Goal: Task Accomplishment & Management: Use online tool/utility

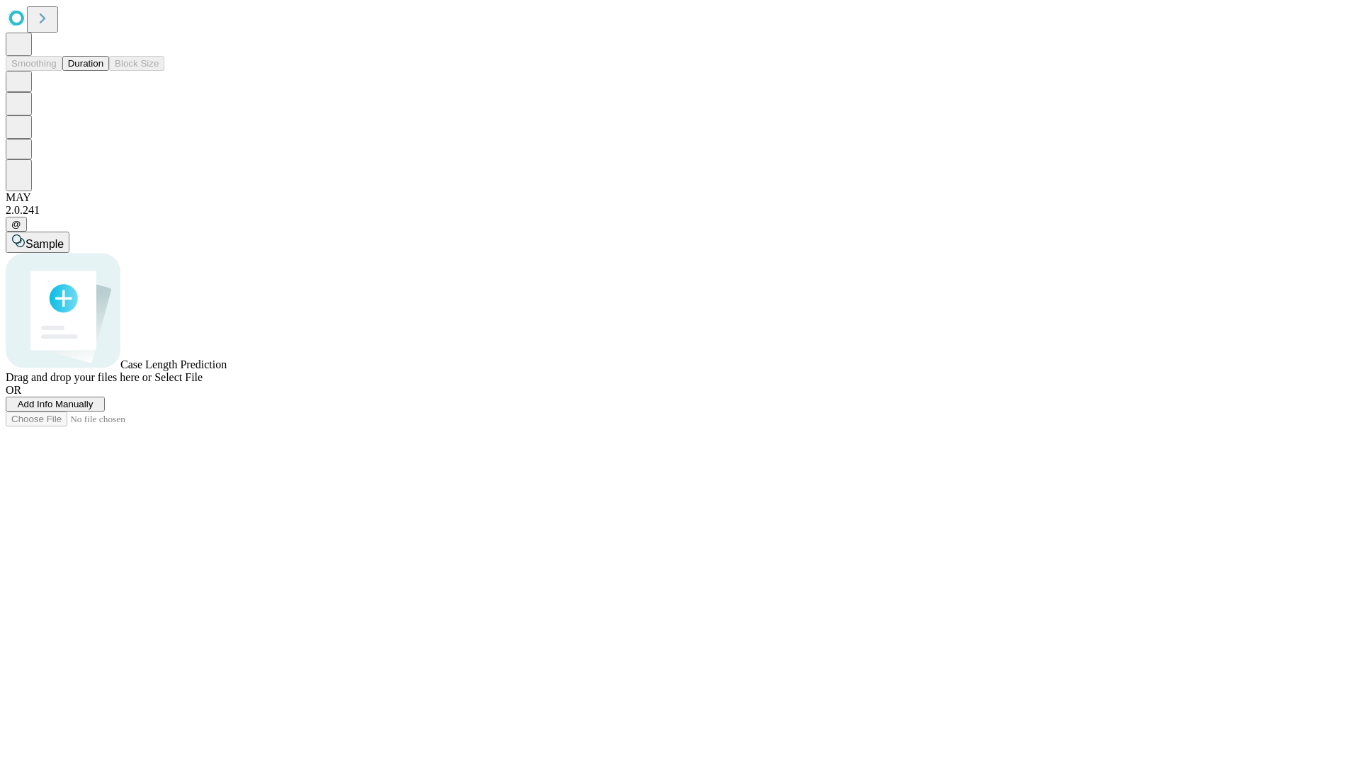
click at [103, 71] on button "Duration" at bounding box center [85, 63] width 47 height 15
click at [93, 409] on span "Add Info Manually" at bounding box center [56, 404] width 76 height 11
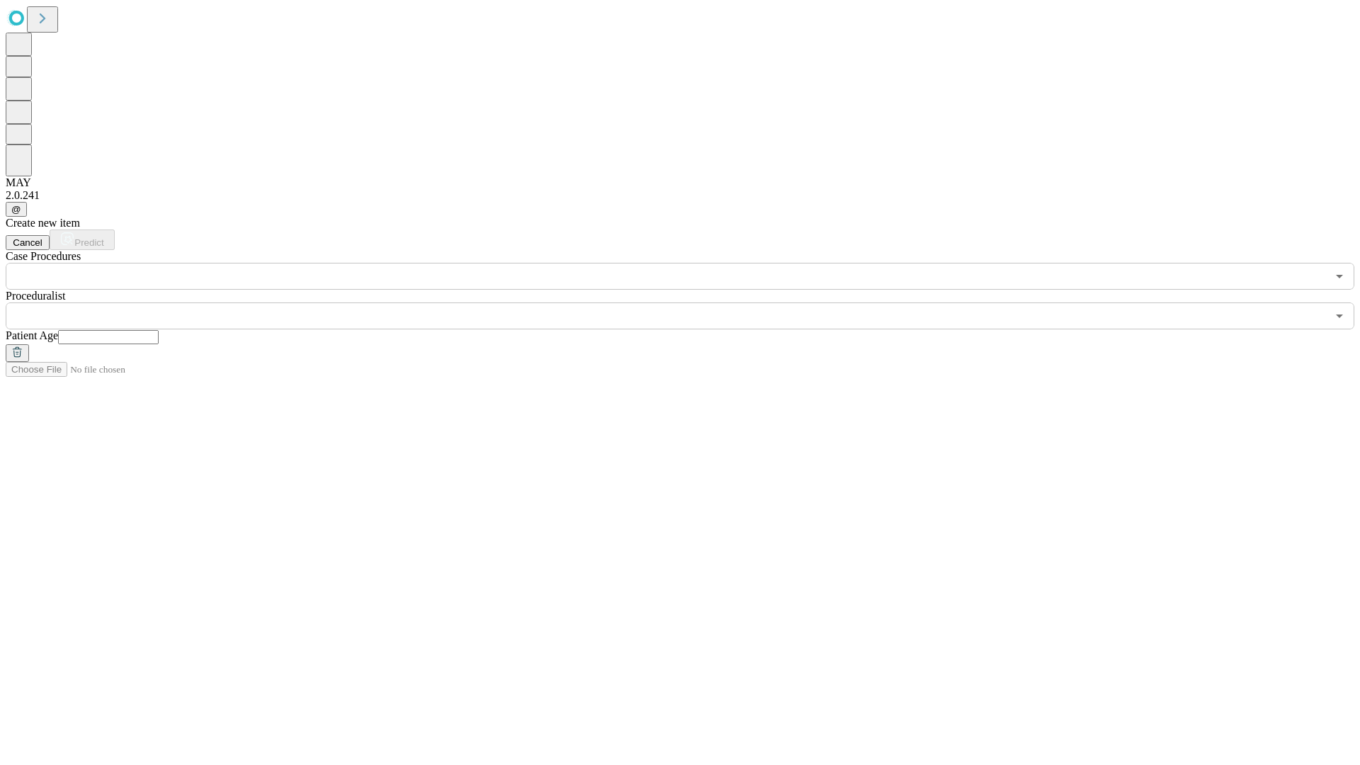
click at [159, 330] on input "text" at bounding box center [108, 337] width 101 height 14
type input "**"
click at [690, 302] on input "text" at bounding box center [666, 315] width 1321 height 27
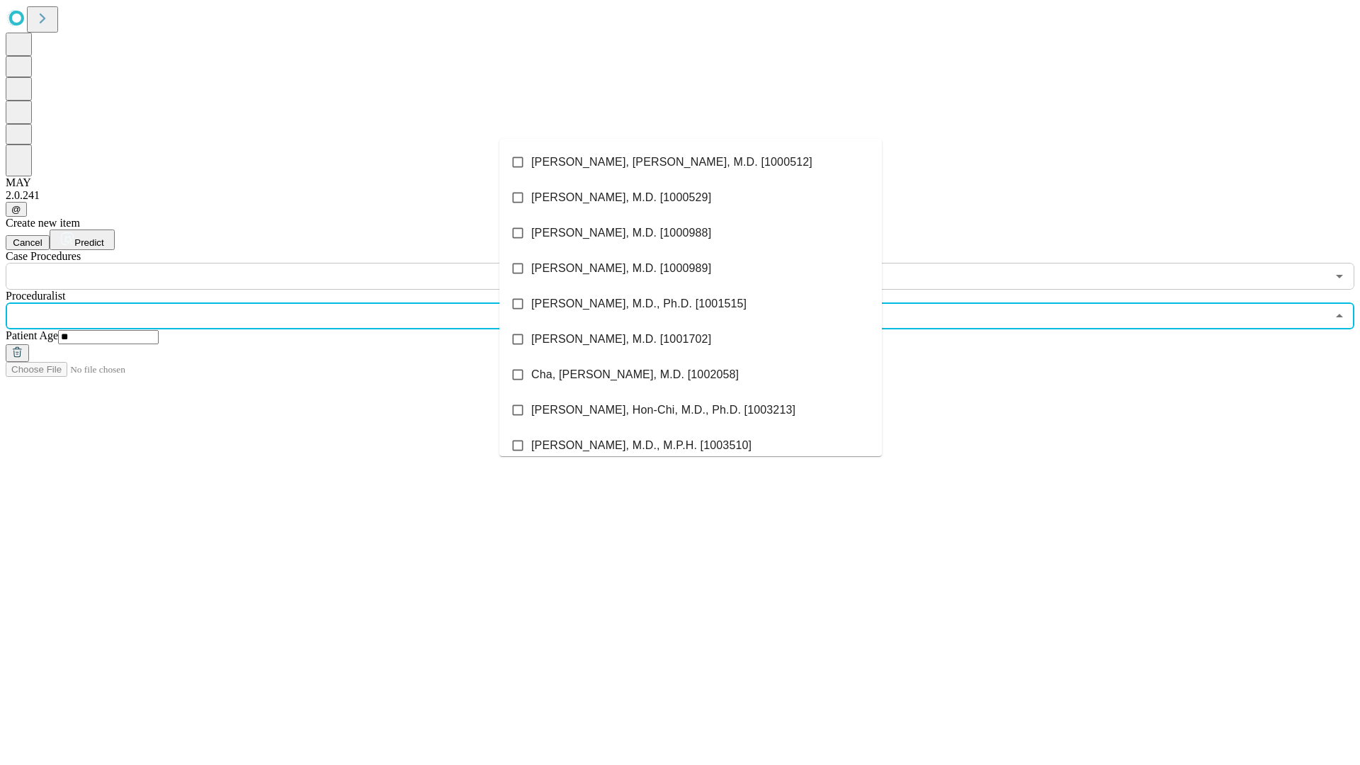
click at [691, 162] on li "[PERSON_NAME], [PERSON_NAME], M.D. [1000512]" at bounding box center [690, 161] width 382 height 35
